Goal: Information Seeking & Learning: Understand process/instructions

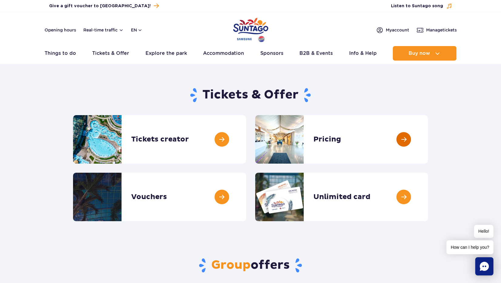
click at [428, 148] on link at bounding box center [428, 139] width 0 height 49
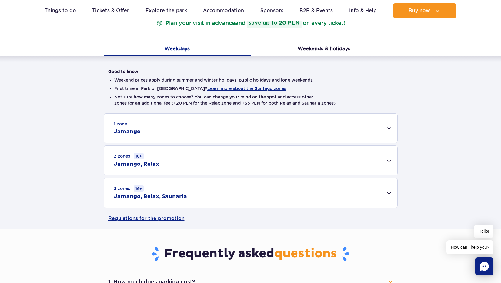
scroll to position [103, 0]
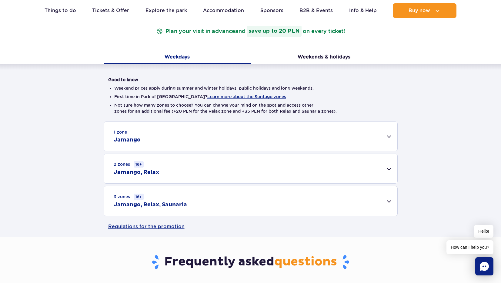
click at [315, 210] on div "3 zones 16+ Jamango, Relax, Saunaria" at bounding box center [250, 200] width 293 height 29
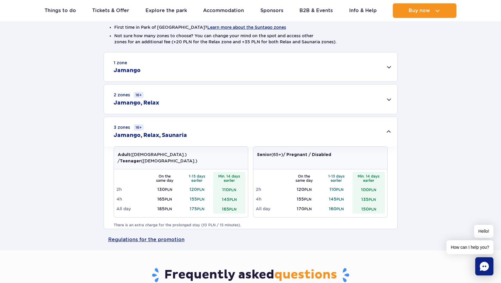
scroll to position [192, 0]
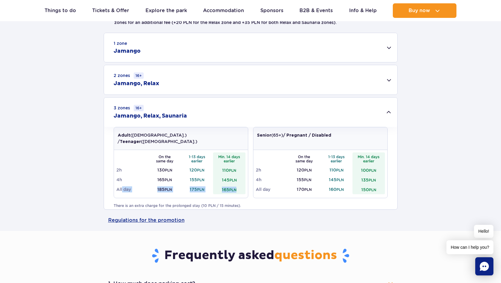
drag, startPoint x: 122, startPoint y: 184, endPoint x: 239, endPoint y: 182, distance: 116.7
click at [239, 185] on tr "All day 185 PLN 175 PLN 165 PLN" at bounding box center [180, 190] width 129 height 10
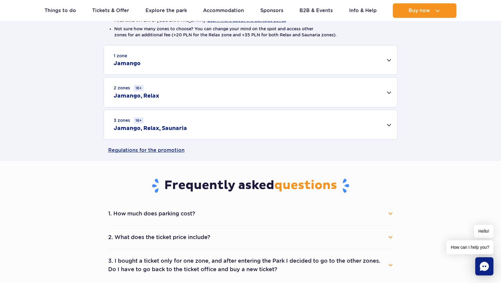
scroll to position [179, 0]
click at [256, 122] on div "3 zones 16+ Jamango, Relax, Saunaria" at bounding box center [250, 124] width 293 height 29
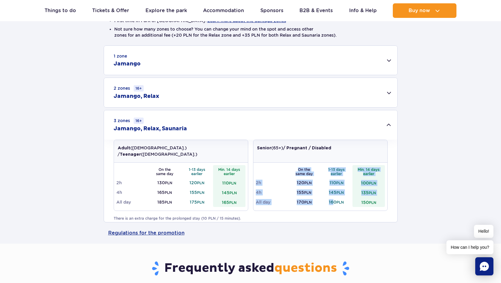
drag, startPoint x: 255, startPoint y: 197, endPoint x: 335, endPoint y: 197, distance: 79.4
click at [334, 198] on div "On the same day 1-13 days earlier Min. 14 days earlier 2h 120 PLN 110 PLN 100 P…" at bounding box center [320, 187] width 134 height 48
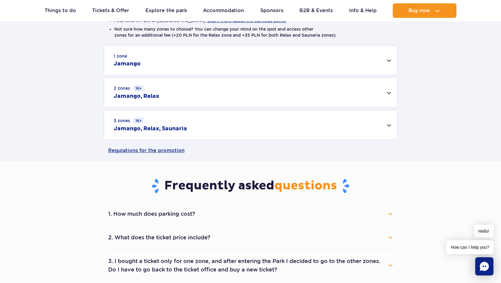
click at [279, 137] on div "3 zones 16+ Jamango, Relax, Saunaria" at bounding box center [250, 124] width 293 height 29
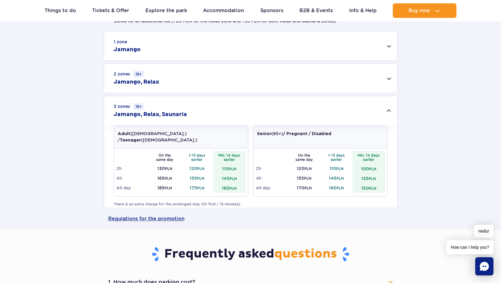
scroll to position [171, 0]
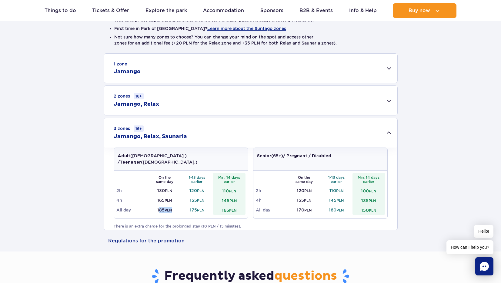
drag, startPoint x: 158, startPoint y: 205, endPoint x: 171, endPoint y: 205, distance: 13.6
click at [171, 205] on td "185 PLN" at bounding box center [165, 210] width 32 height 10
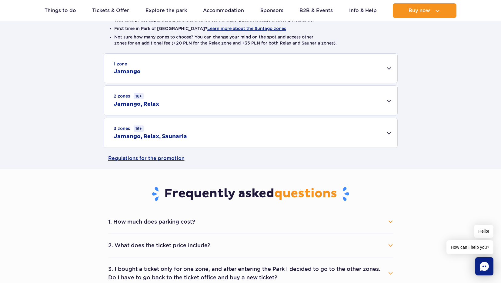
click at [166, 136] on h2 "Jamango, Relax, Saunaria" at bounding box center [150, 136] width 73 height 7
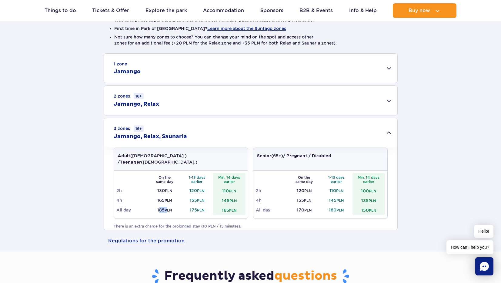
drag, startPoint x: 158, startPoint y: 204, endPoint x: 168, endPoint y: 204, distance: 10.3
click at [168, 205] on td "185 PLN" at bounding box center [165, 210] width 32 height 10
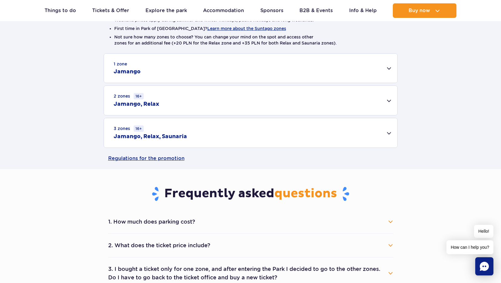
click at [168, 142] on div "3 zones 16+ Jamango, Relax, Saunaria" at bounding box center [250, 132] width 293 height 29
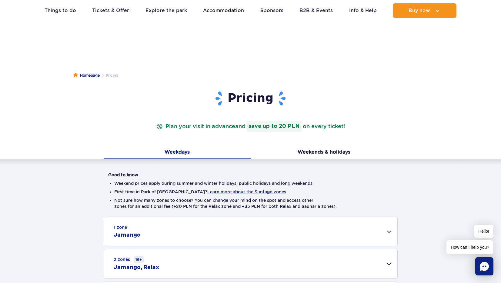
scroll to position [0, 0]
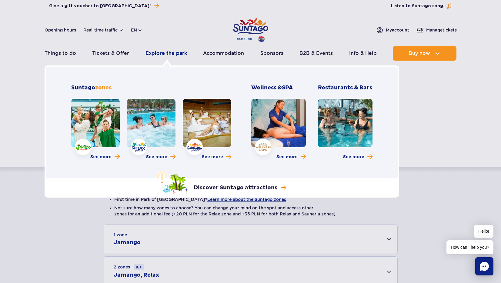
click at [166, 54] on link "Explore the park" at bounding box center [167, 53] width 42 height 15
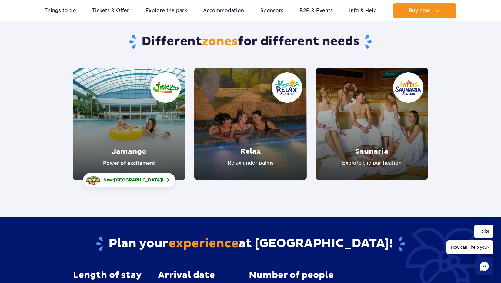
scroll to position [55, 0]
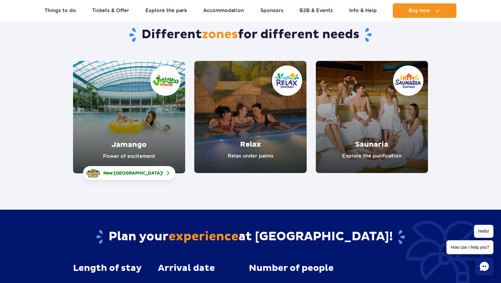
click at [150, 118] on link "Jamango" at bounding box center [129, 117] width 112 height 112
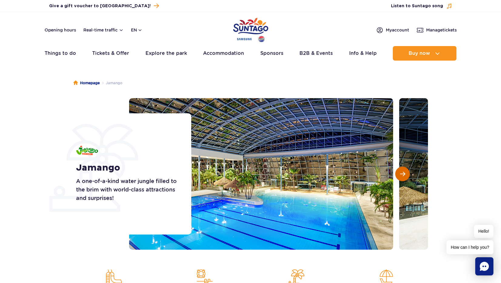
click at [402, 175] on span "Next slide" at bounding box center [402, 173] width 5 height 5
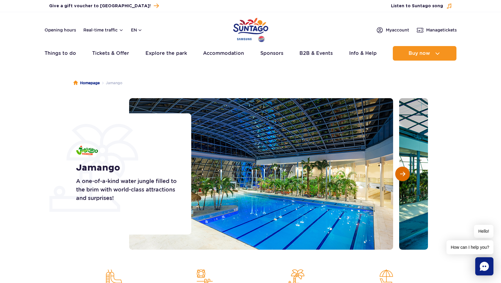
click at [402, 175] on span "Next slide" at bounding box center [402, 173] width 5 height 5
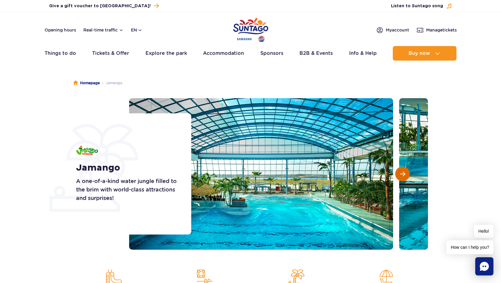
click at [402, 175] on span "Next slide" at bounding box center [402, 173] width 5 height 5
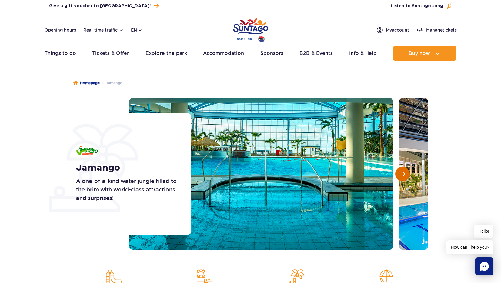
click at [402, 175] on span "Next slide" at bounding box center [402, 173] width 5 height 5
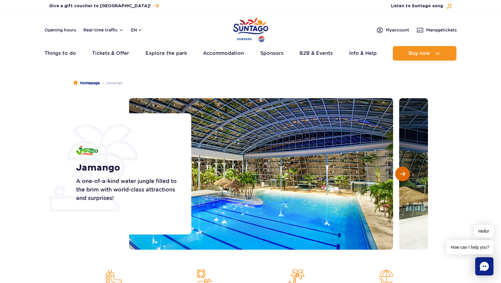
click at [402, 175] on span "Next slide" at bounding box center [402, 173] width 5 height 5
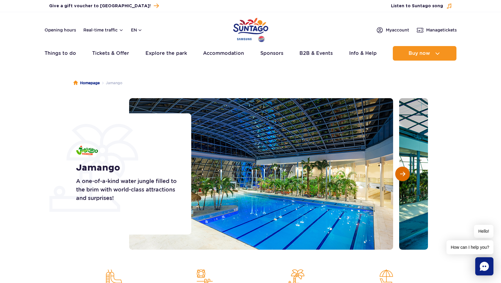
click at [402, 175] on span "Next slide" at bounding box center [402, 173] width 5 height 5
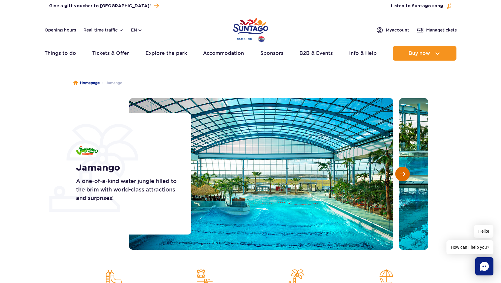
click at [402, 175] on span "Next slide" at bounding box center [402, 173] width 5 height 5
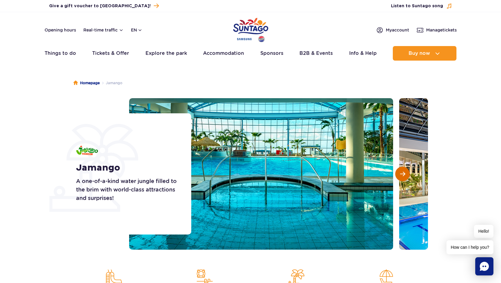
click at [402, 175] on span "Next slide" at bounding box center [402, 173] width 5 height 5
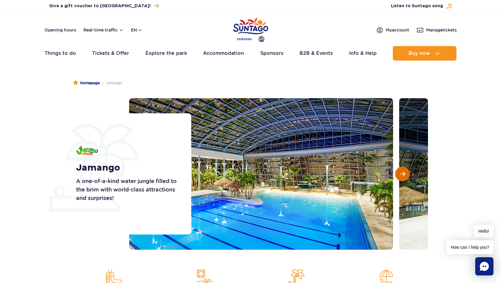
click at [402, 175] on span "Next slide" at bounding box center [402, 173] width 5 height 5
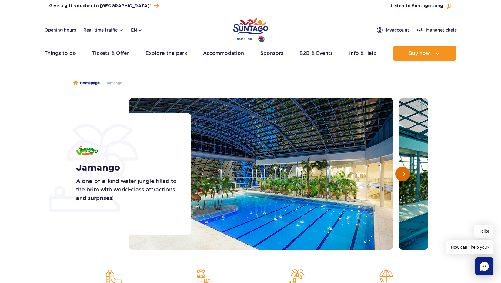
click at [402, 175] on span "Next slide" at bounding box center [402, 173] width 5 height 5
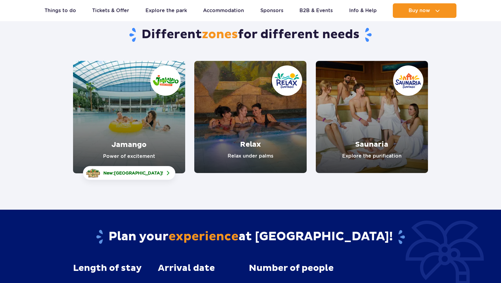
click at [243, 128] on link "Relax" at bounding box center [250, 117] width 112 height 112
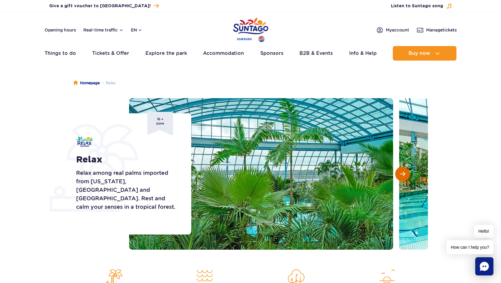
click at [402, 178] on button "Next slide" at bounding box center [402, 174] width 15 height 15
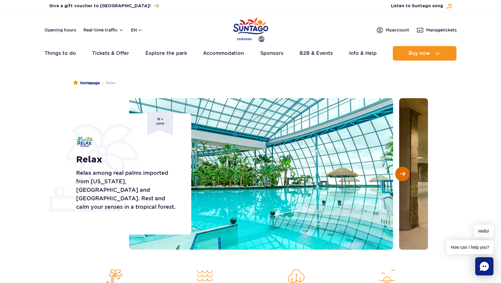
click at [402, 178] on button "Next slide" at bounding box center [402, 174] width 15 height 15
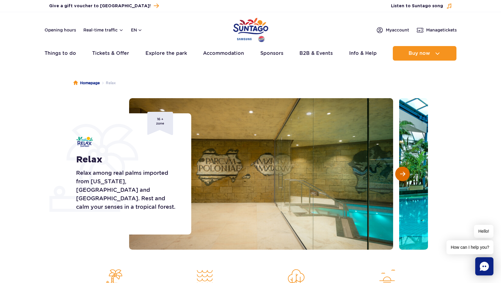
click at [402, 178] on button "Next slide" at bounding box center [402, 174] width 15 height 15
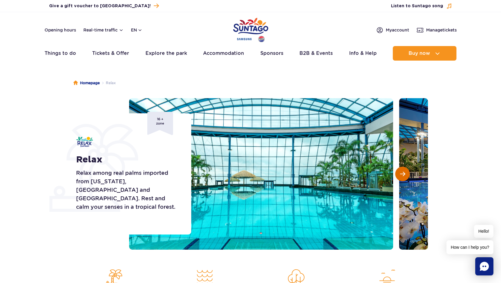
click at [402, 178] on button "Next slide" at bounding box center [402, 174] width 15 height 15
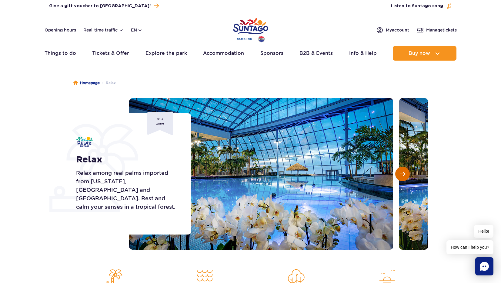
click at [402, 178] on button "Next slide" at bounding box center [402, 174] width 15 height 15
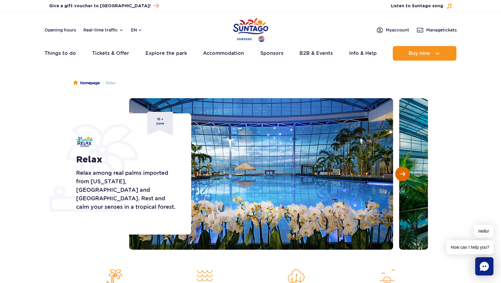
click at [402, 178] on button "Next slide" at bounding box center [402, 174] width 15 height 15
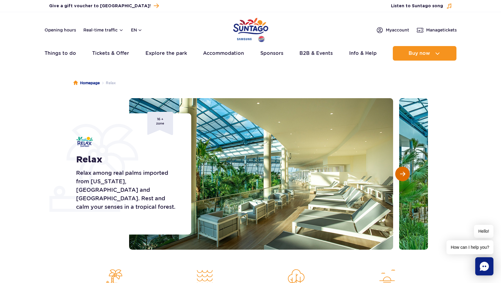
click at [402, 178] on button "Next slide" at bounding box center [402, 174] width 15 height 15
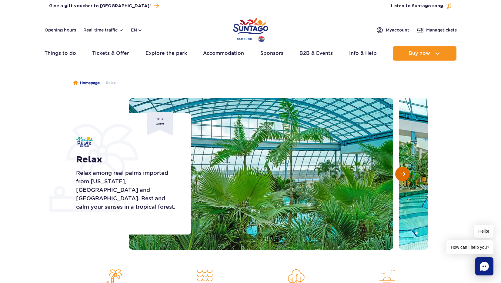
click at [402, 178] on button "Next slide" at bounding box center [402, 174] width 15 height 15
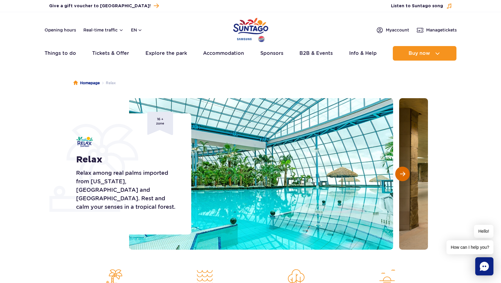
click at [402, 178] on button "Next slide" at bounding box center [402, 174] width 15 height 15
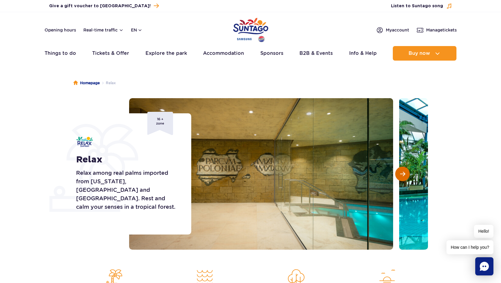
click at [402, 178] on button "Next slide" at bounding box center [402, 174] width 15 height 15
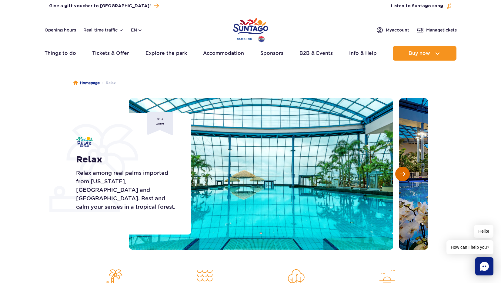
click at [402, 178] on button "Next slide" at bounding box center [402, 174] width 15 height 15
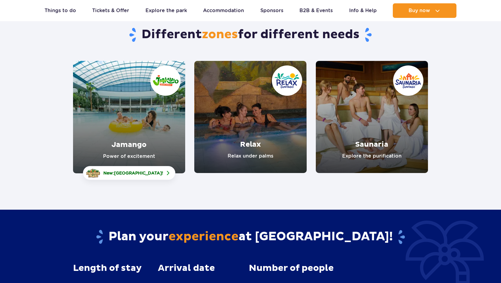
click at [344, 136] on link "Saunaria" at bounding box center [372, 117] width 112 height 112
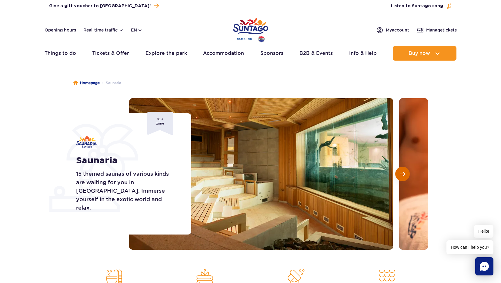
click at [400, 173] on span "Next slide" at bounding box center [402, 173] width 5 height 5
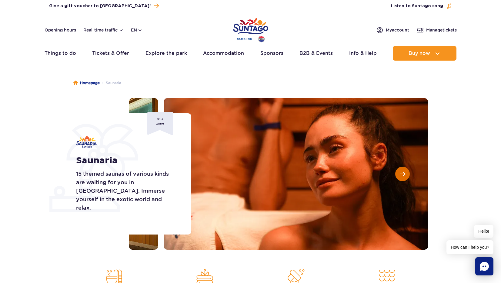
click at [400, 173] on span "Next slide" at bounding box center [402, 173] width 5 height 5
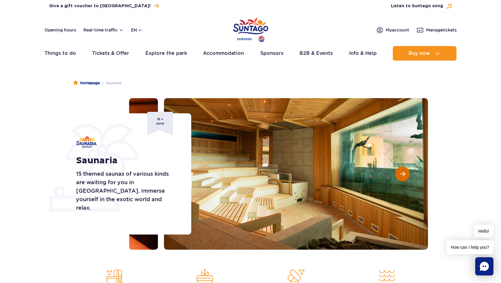
click at [400, 173] on span "Next slide" at bounding box center [402, 173] width 5 height 5
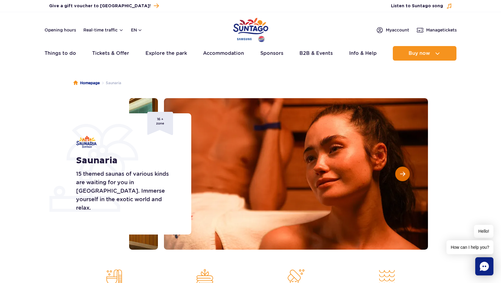
click at [400, 173] on button "Next slide" at bounding box center [402, 174] width 15 height 15
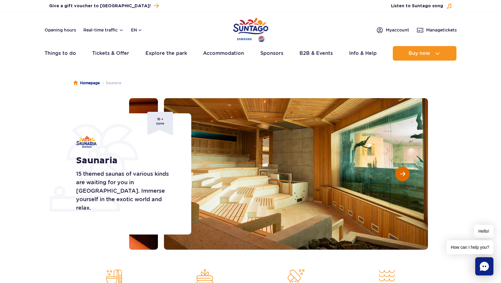
click at [402, 173] on span "Next slide" at bounding box center [402, 173] width 5 height 5
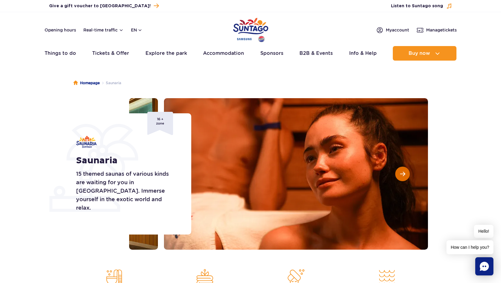
click at [402, 173] on span "Next slide" at bounding box center [402, 173] width 5 height 5
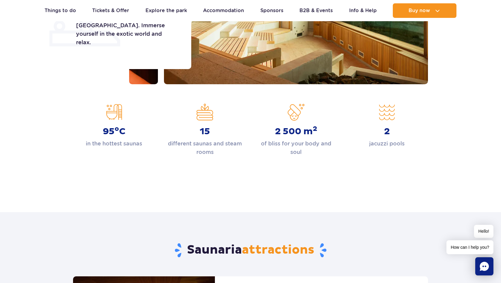
scroll to position [381, 0]
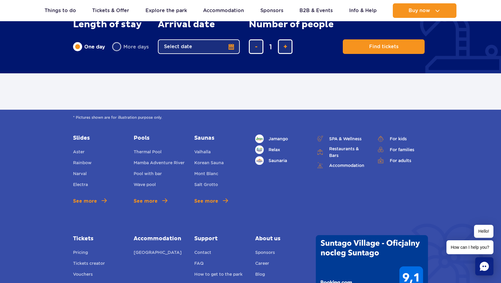
scroll to position [477, 0]
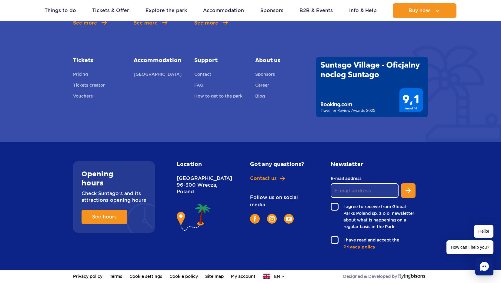
click at [187, 180] on p "Nowy Świat 1 Street 96-300 Wręcza, Poland" at bounding box center [200, 185] width 47 height 20
drag, startPoint x: 178, startPoint y: 178, endPoint x: 214, endPoint y: 189, distance: 38.1
click at [214, 190] on p "Nowy Świat 1 Street 96-300 Wręcza, Poland" at bounding box center [200, 185] width 47 height 20
click at [229, 182] on div "Location Nowy Świat 1 Street 96-300 Wręcza, Poland" at bounding box center [206, 205] width 69 height 89
click at [217, 95] on link "How to get to the park" at bounding box center [218, 97] width 48 height 8
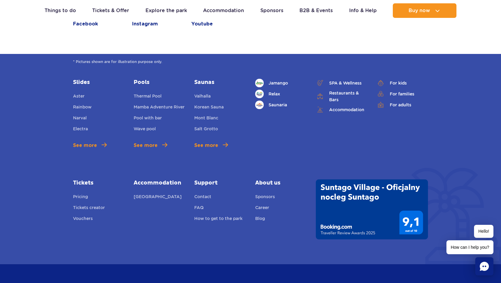
scroll to position [953, 0]
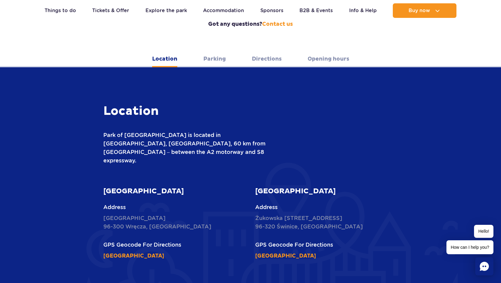
scroll to position [156, 0]
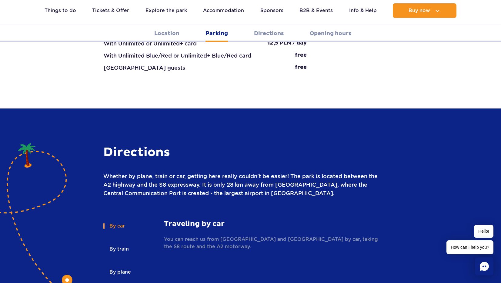
scroll to position [773, 0]
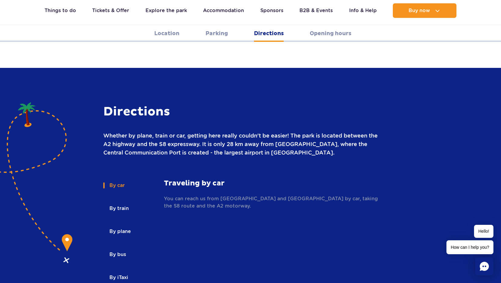
click at [117, 202] on button "By train" at bounding box center [118, 208] width 31 height 13
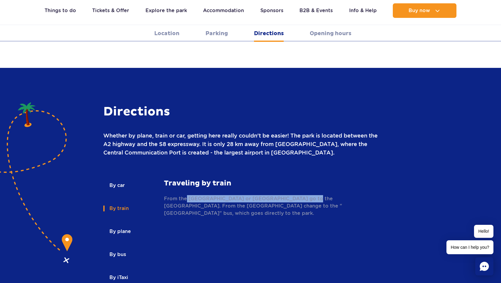
drag, startPoint x: 185, startPoint y: 166, endPoint x: 307, endPoint y: 169, distance: 121.9
click at [307, 195] on p "From the Warszawa Centralna or Warszawa Śródmieście railway station go to the Ż…" at bounding box center [273, 206] width 219 height 22
click at [195, 195] on p "From the Warszawa Centralna or Warszawa Śródmieście railway station go to the Ż…" at bounding box center [273, 206] width 219 height 22
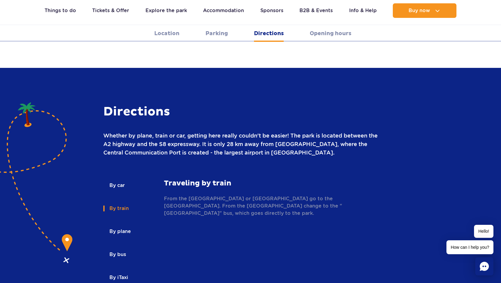
drag, startPoint x: 220, startPoint y: 176, endPoint x: 333, endPoint y: 179, distance: 112.8
click at [332, 195] on p "From the Warszawa Centralna or Warszawa Śródmieście railway station go to the Ż…" at bounding box center [273, 206] width 219 height 22
click at [333, 195] on p "From the Warszawa Centralna or Warszawa Śródmieście railway station go to the Ż…" at bounding box center [273, 206] width 219 height 22
click at [180, 195] on p "From the Warszawa Centralna or Warszawa Śródmieście railway station go to the Ż…" at bounding box center [273, 206] width 219 height 22
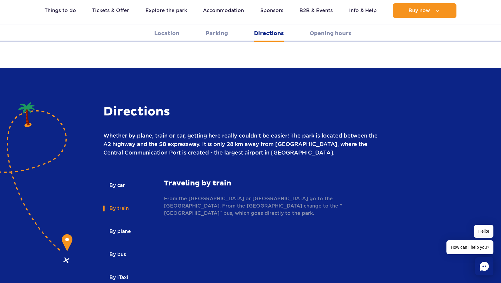
click at [243, 195] on p "From the Warszawa Centralna or Warszawa Śródmieście railway station go to the Ż…" at bounding box center [273, 206] width 219 height 22
click at [323, 195] on p "From the Warszawa Centralna or Warszawa Śródmieście railway station go to the Ż…" at bounding box center [273, 206] width 219 height 22
click at [122, 248] on button "By bus" at bounding box center [117, 254] width 28 height 13
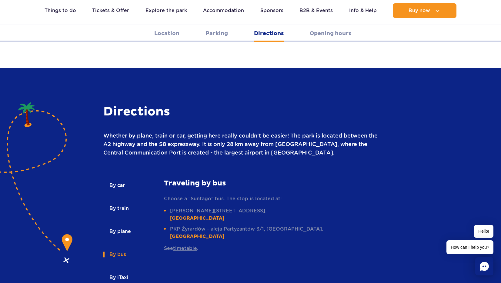
click at [223, 195] on p "Choose a “Suntago” bus. The stop is located at:" at bounding box center [243, 198] width 159 height 7
click at [241, 226] on li "PKP Żyrardów - aleja Partyzantów 3/1, Żyrardów. 52°3'13.34"N, 20°26'51.11"E" at bounding box center [243, 233] width 159 height 15
click at [191, 246] on link "timetable" at bounding box center [185, 249] width 24 height 6
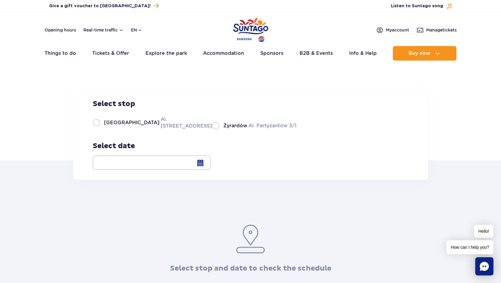
click at [136, 129] on label "Warsaw Al. [STREET_ADDRESS]" at bounding box center [149, 123] width 112 height 14
click at [99, 129] on input "Warsaw Al. [STREET_ADDRESS]" at bounding box center [96, 128] width 7 height 1
radio input "true"
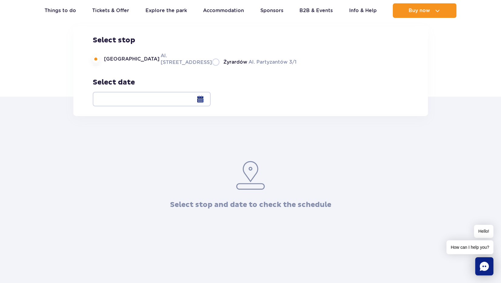
scroll to position [75, 0]
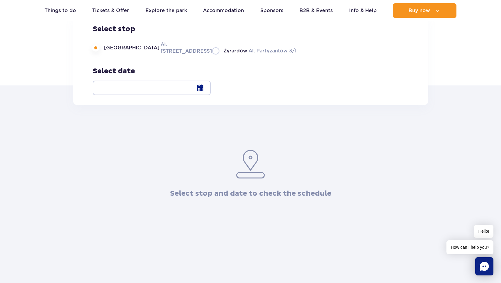
click at [211, 85] on div at bounding box center [152, 88] width 118 height 15
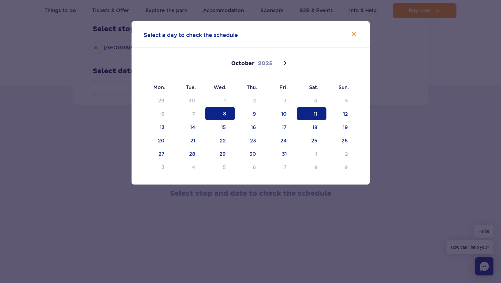
click at [315, 113] on span "11" at bounding box center [312, 113] width 30 height 13
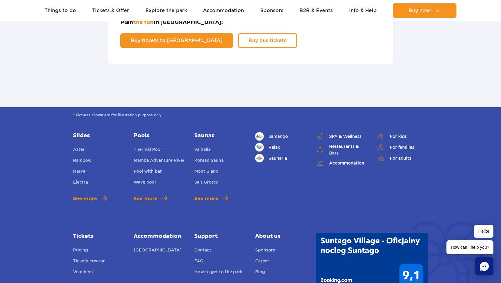
scroll to position [452, 0]
